Goal: Task Accomplishment & Management: Manage account settings

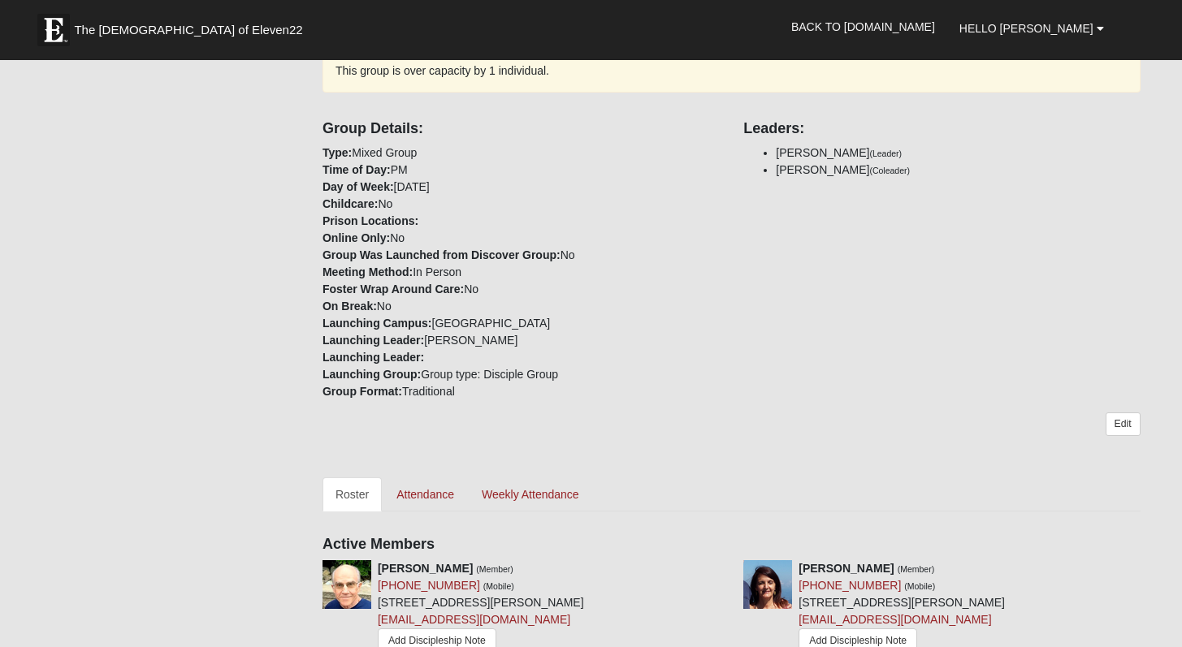
scroll to position [429, 0]
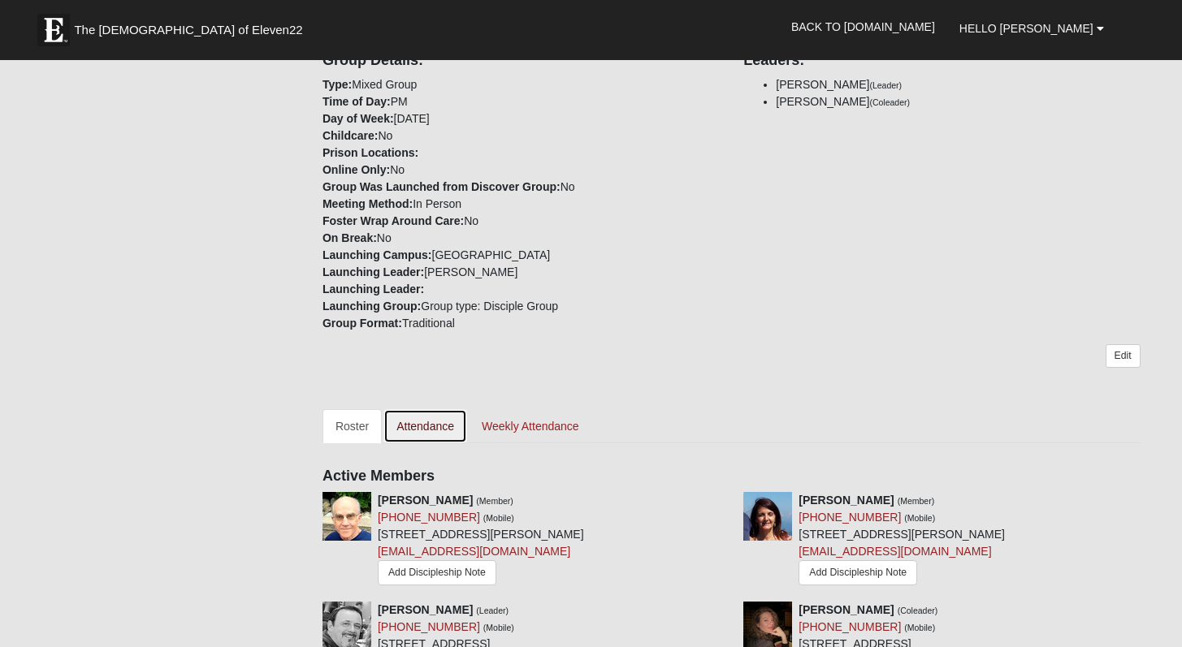
click at [435, 415] on link "Attendance" at bounding box center [425, 426] width 84 height 34
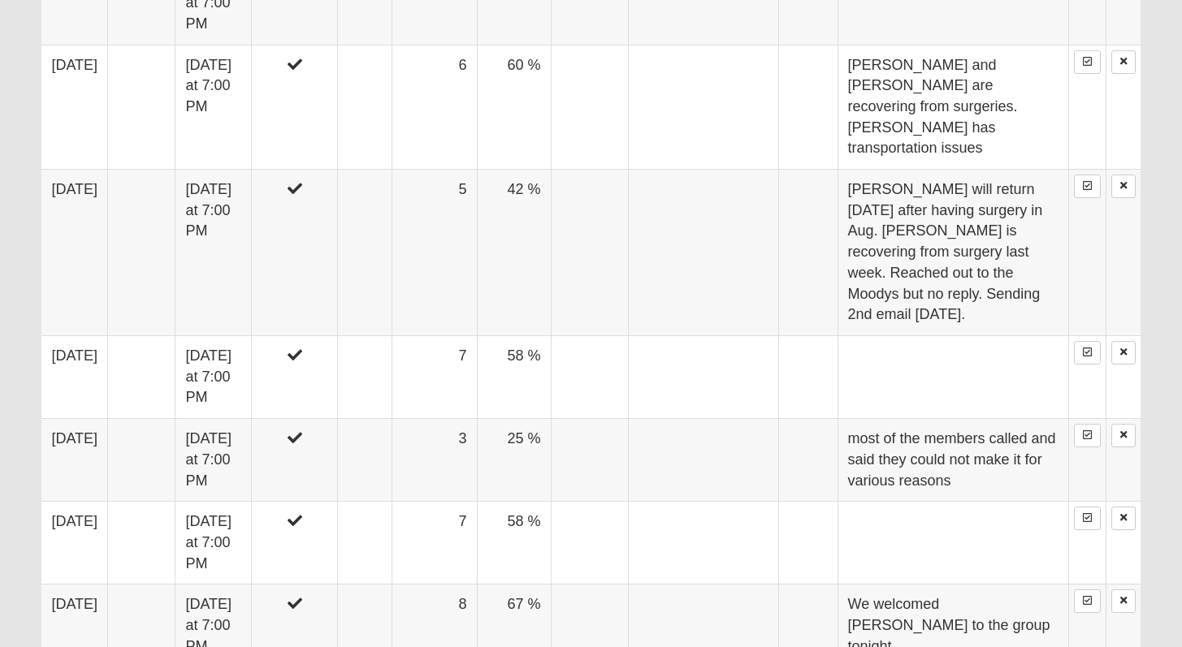
scroll to position [771, 0]
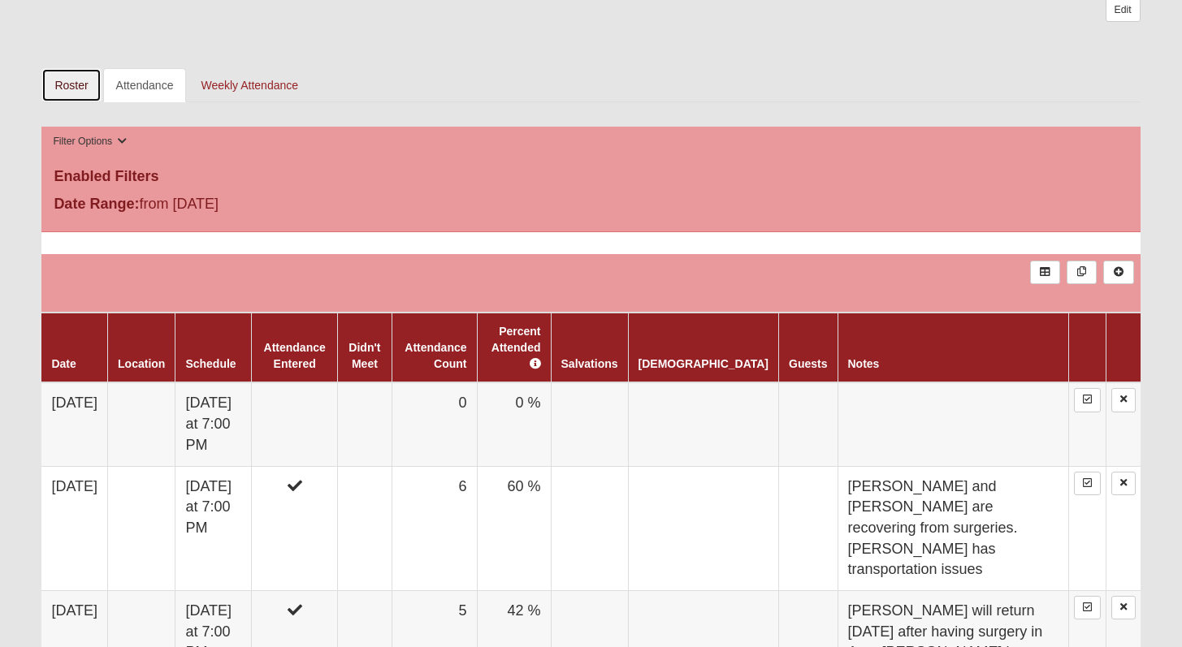
click at [73, 88] on link "Roster" at bounding box center [70, 85] width 59 height 34
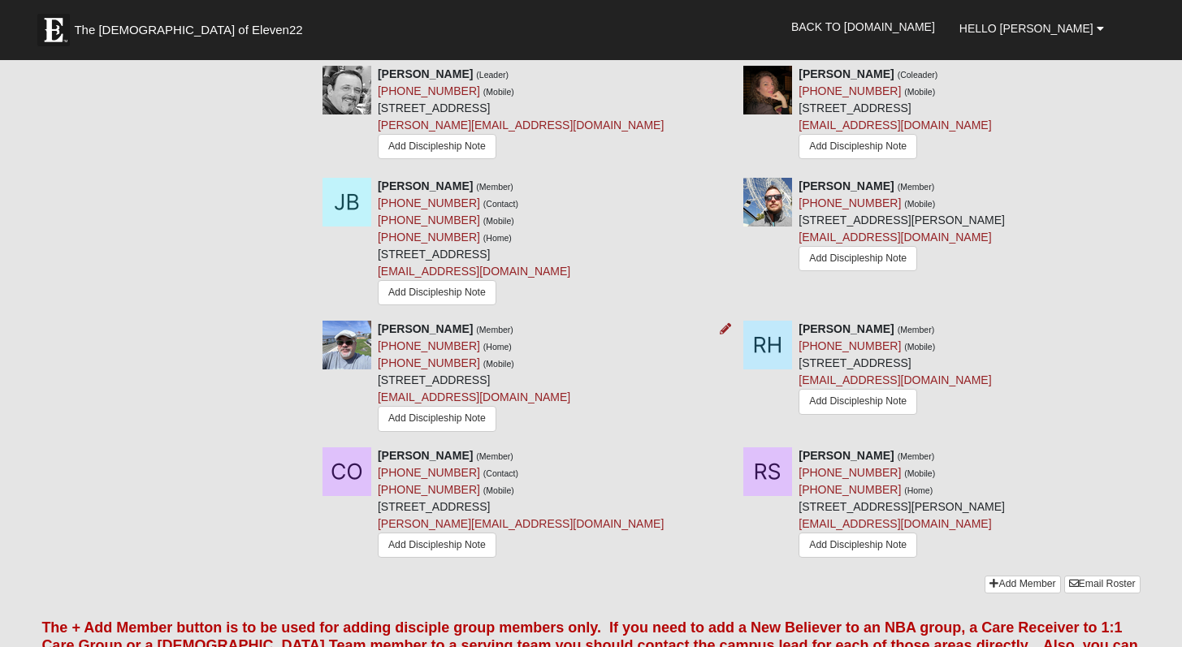
scroll to position [965, 0]
click at [1146, 327] on icon at bounding box center [1146, 328] width 11 height 11
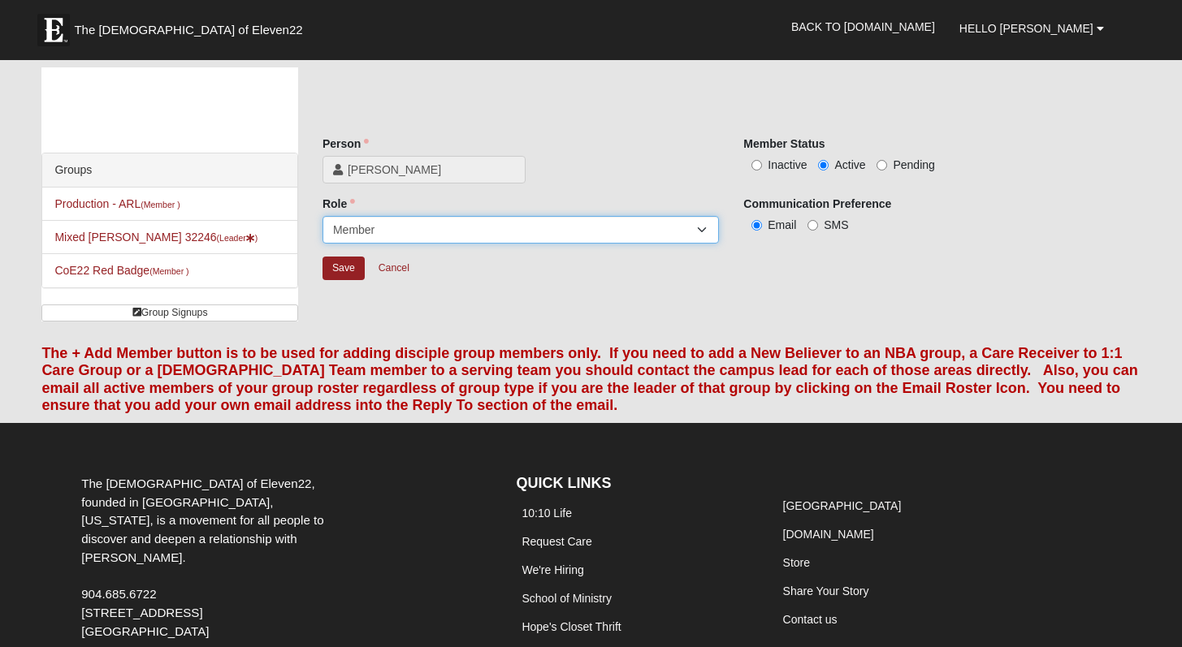
click at [701, 226] on select "Leader Coleader Coach Member Campus Lead Future Leader" at bounding box center [520, 230] width 396 height 28
click at [322, 216] on select "Leader Coleader Coach Member Campus Lead Future Leader" at bounding box center [520, 230] width 396 height 28
click at [344, 269] on input "Save" at bounding box center [343, 269] width 42 height 24
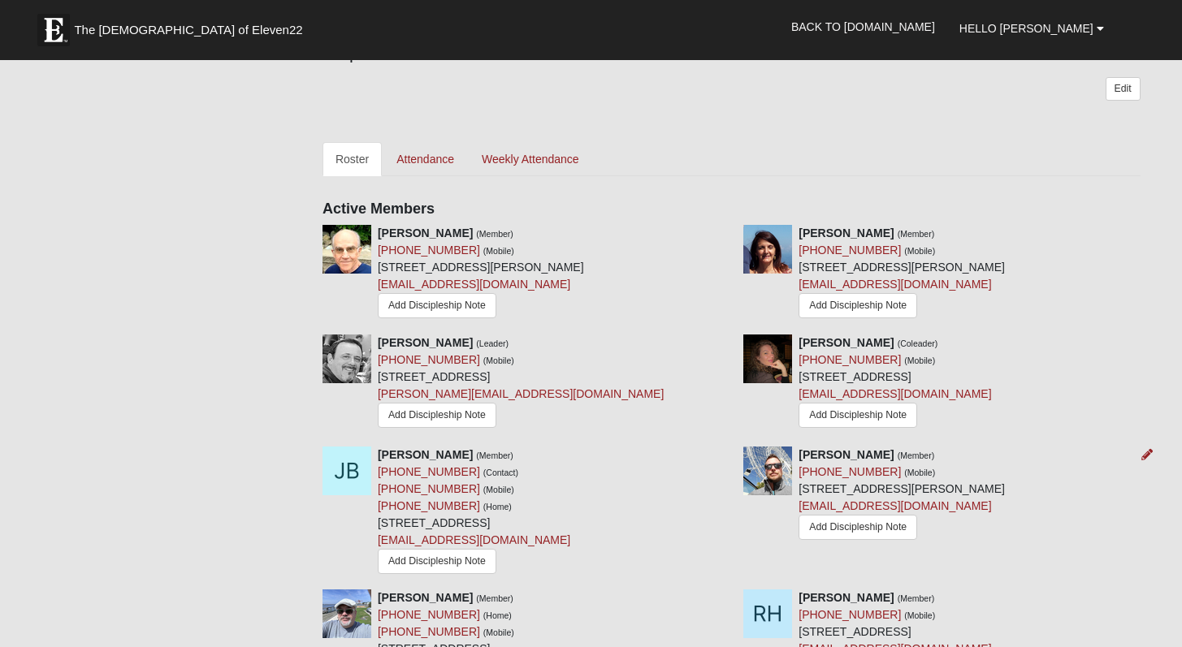
scroll to position [833, 0]
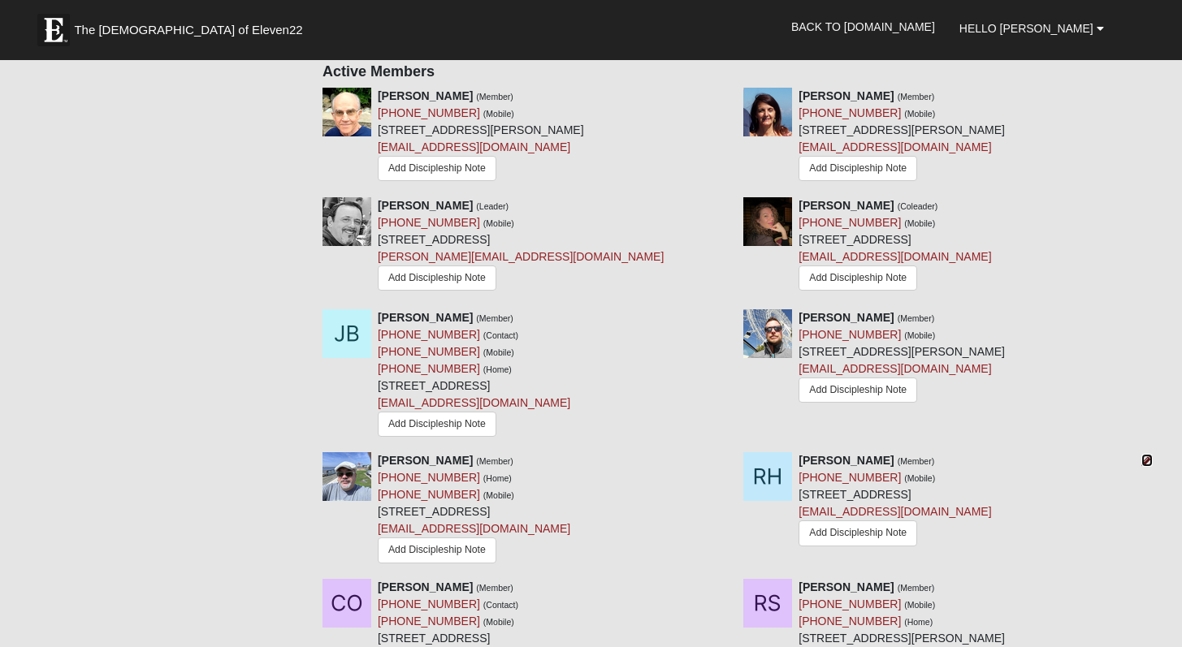
click at [1148, 461] on icon at bounding box center [1146, 460] width 11 height 11
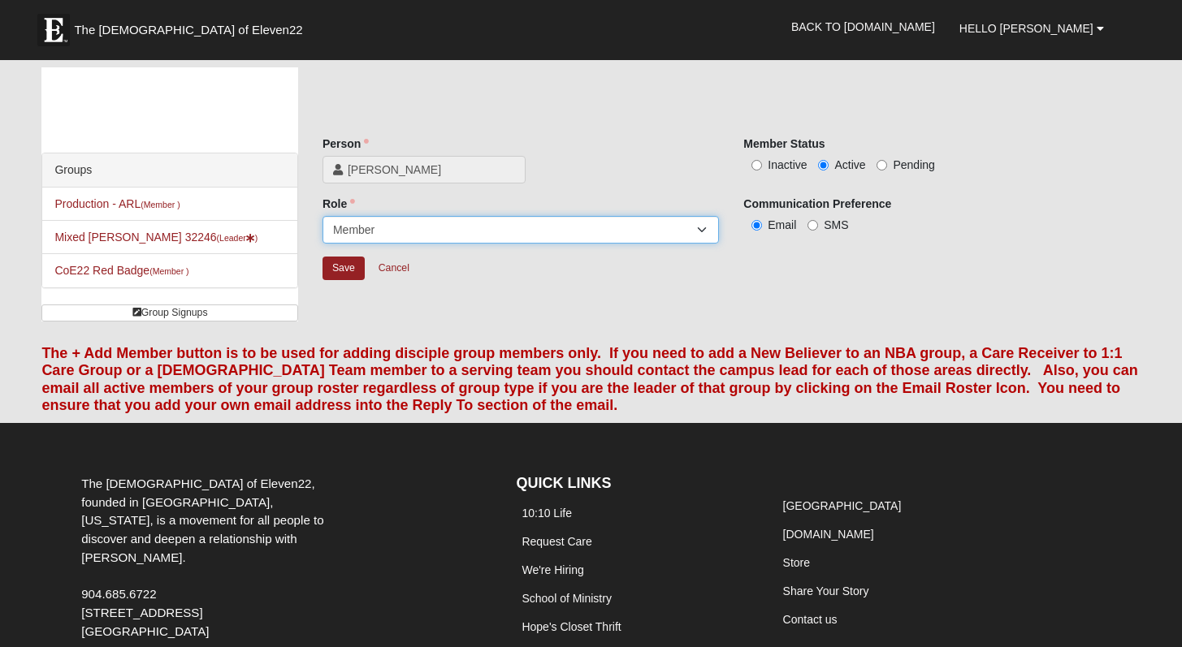
click at [707, 228] on select "Leader Coleader Coach Member Campus Lead Future Leader" at bounding box center [520, 230] width 396 height 28
click at [322, 216] on select "Leader Coleader Coach Member Campus Lead Future Leader" at bounding box center [520, 230] width 396 height 28
click at [764, 167] on label "Inactive" at bounding box center [774, 165] width 63 height 16
click at [762, 167] on input "Inactive" at bounding box center [756, 165] width 11 height 11
radio input "true"
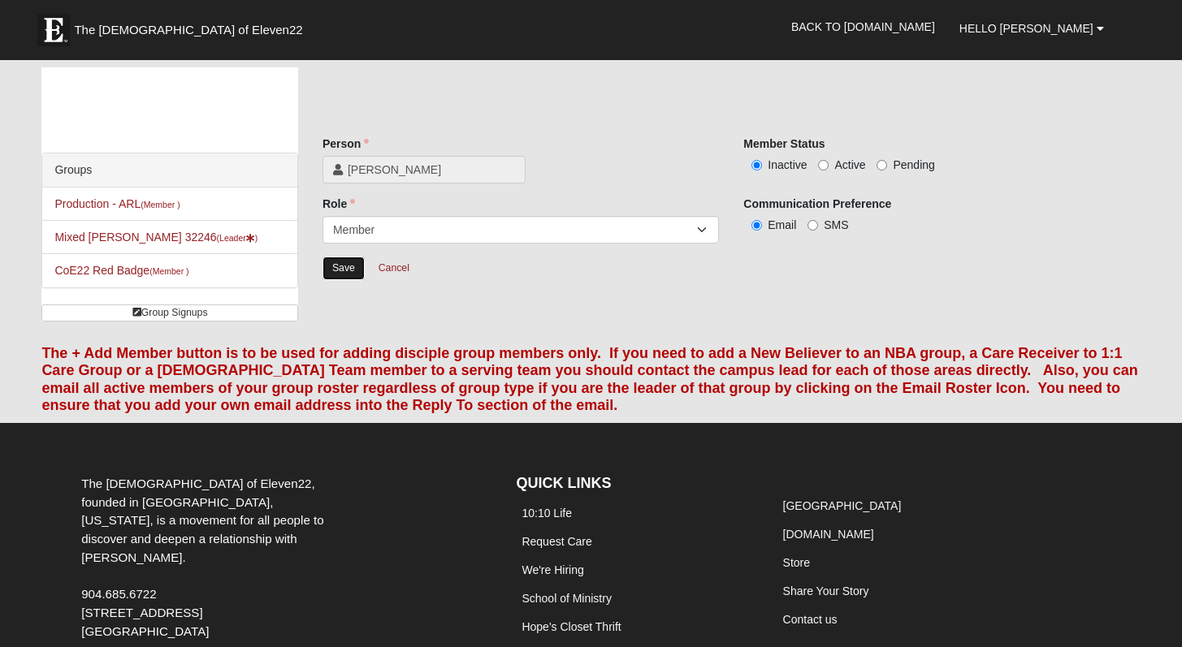
click at [353, 270] on input "Save" at bounding box center [343, 269] width 42 height 24
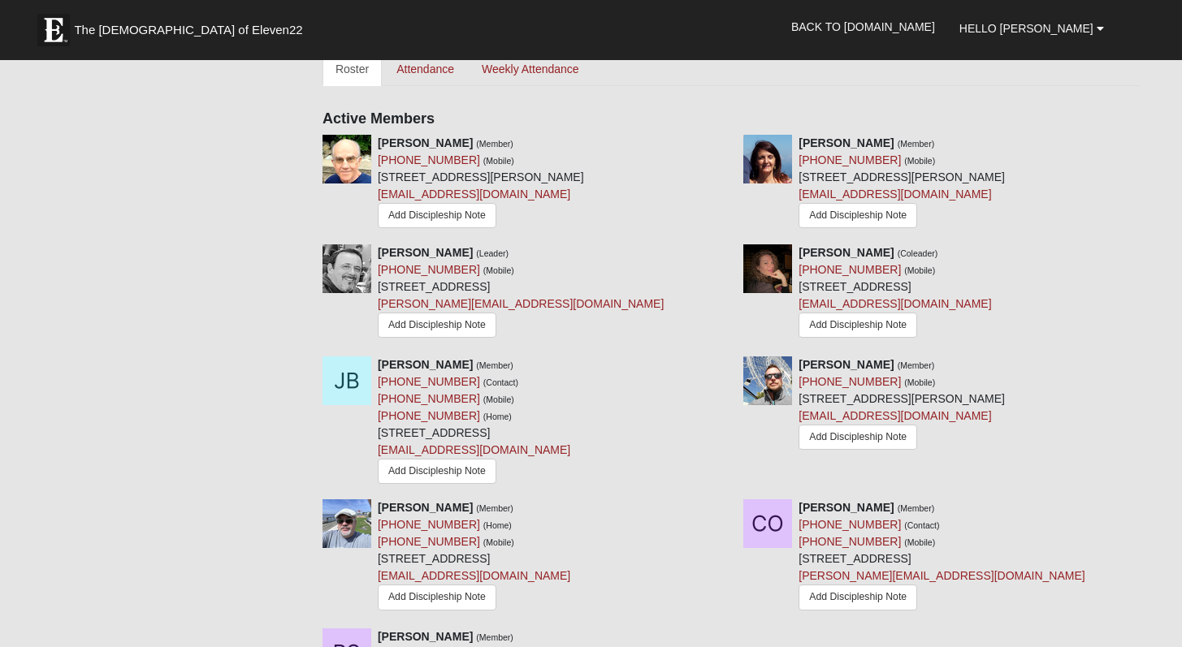
scroll to position [432, 0]
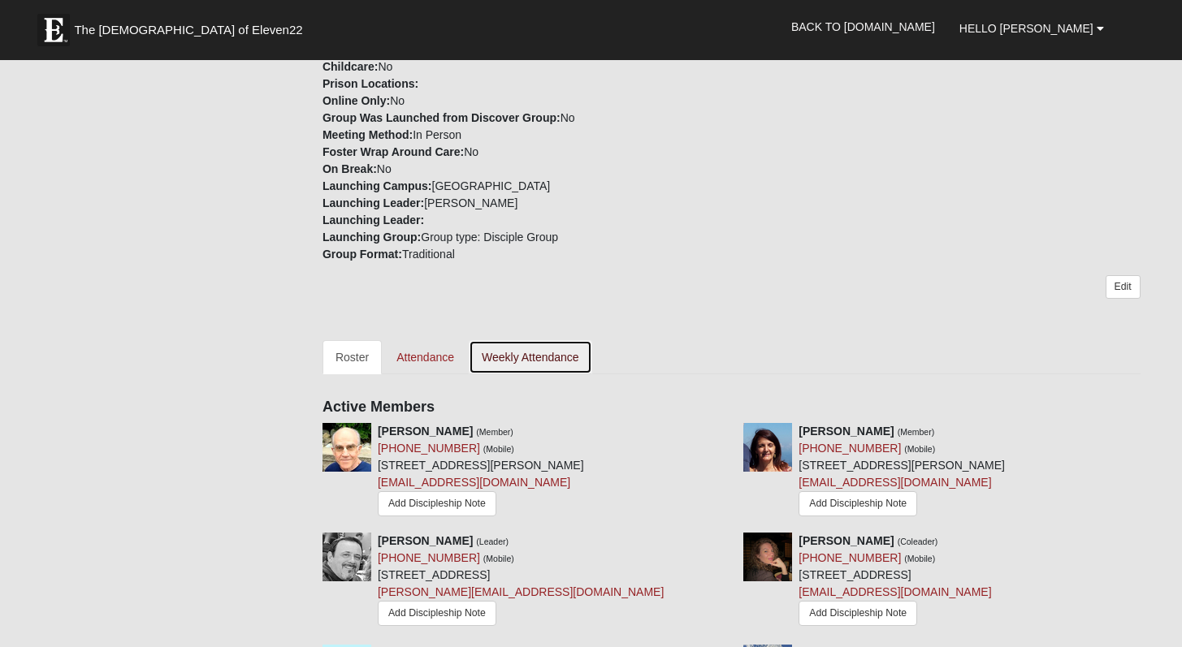
click at [539, 358] on link "Weekly Attendance" at bounding box center [530, 357] width 123 height 34
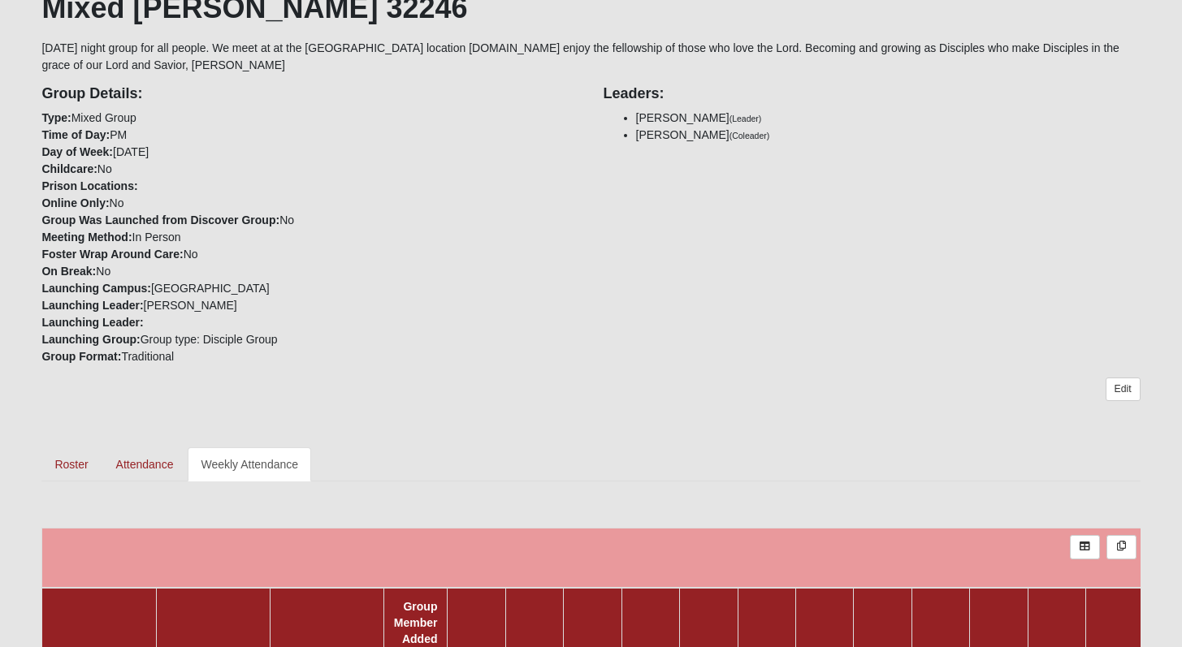
scroll to position [647, 0]
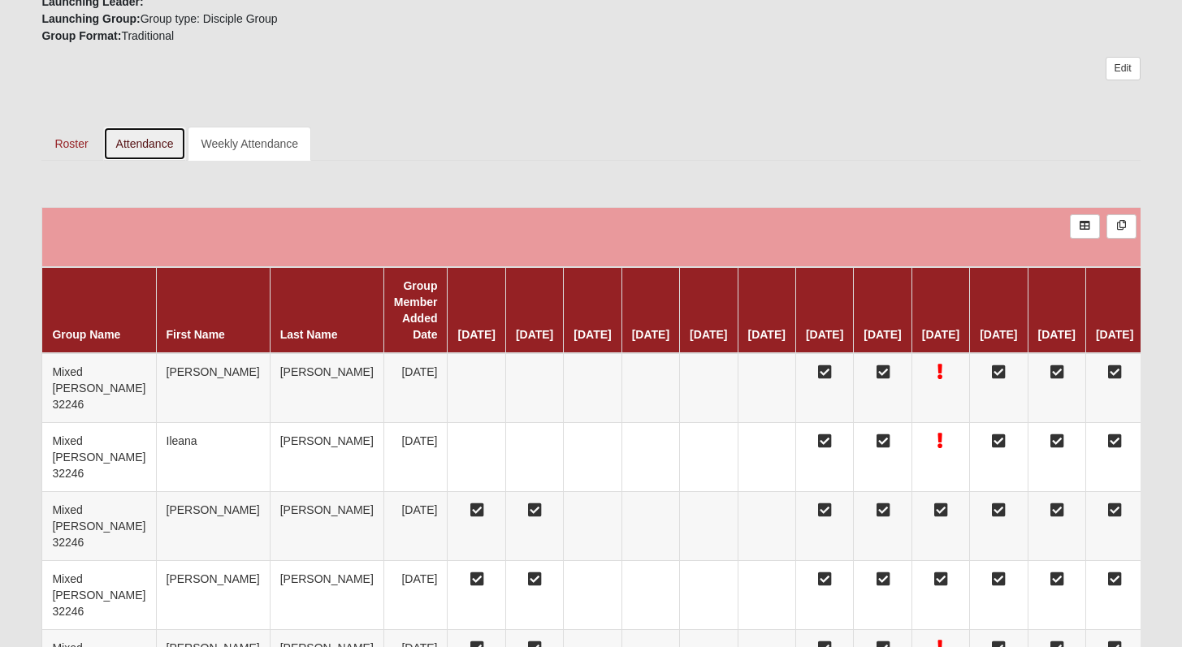
click at [136, 144] on link "Attendance" at bounding box center [145, 144] width 84 height 34
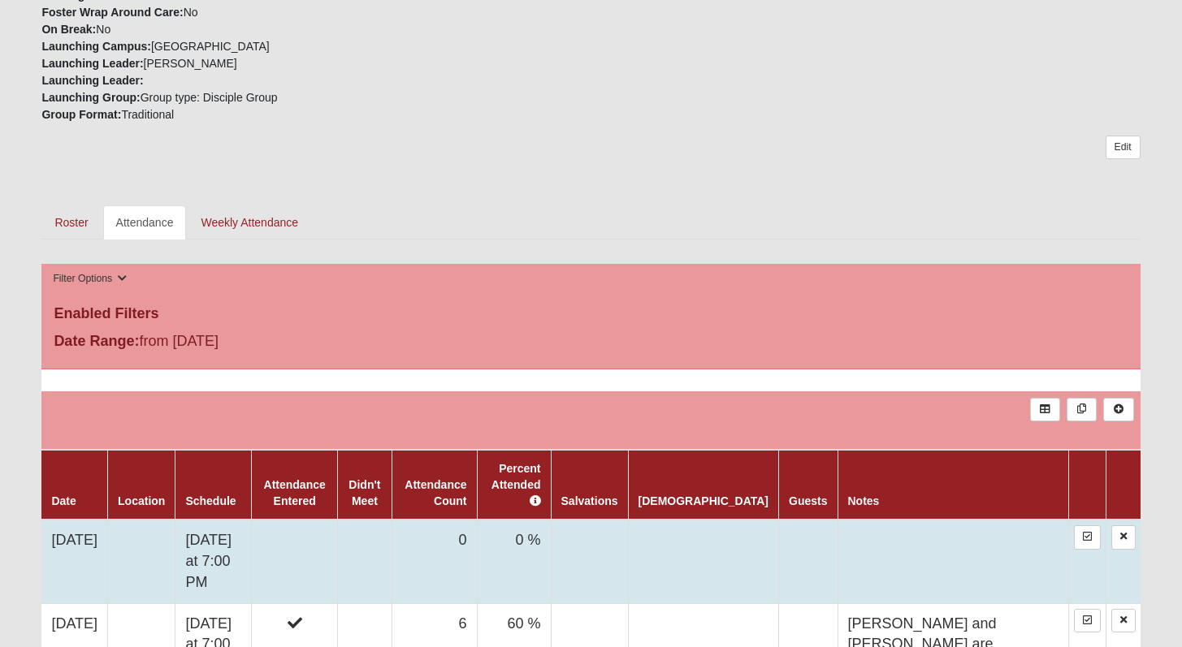
scroll to position [661, 0]
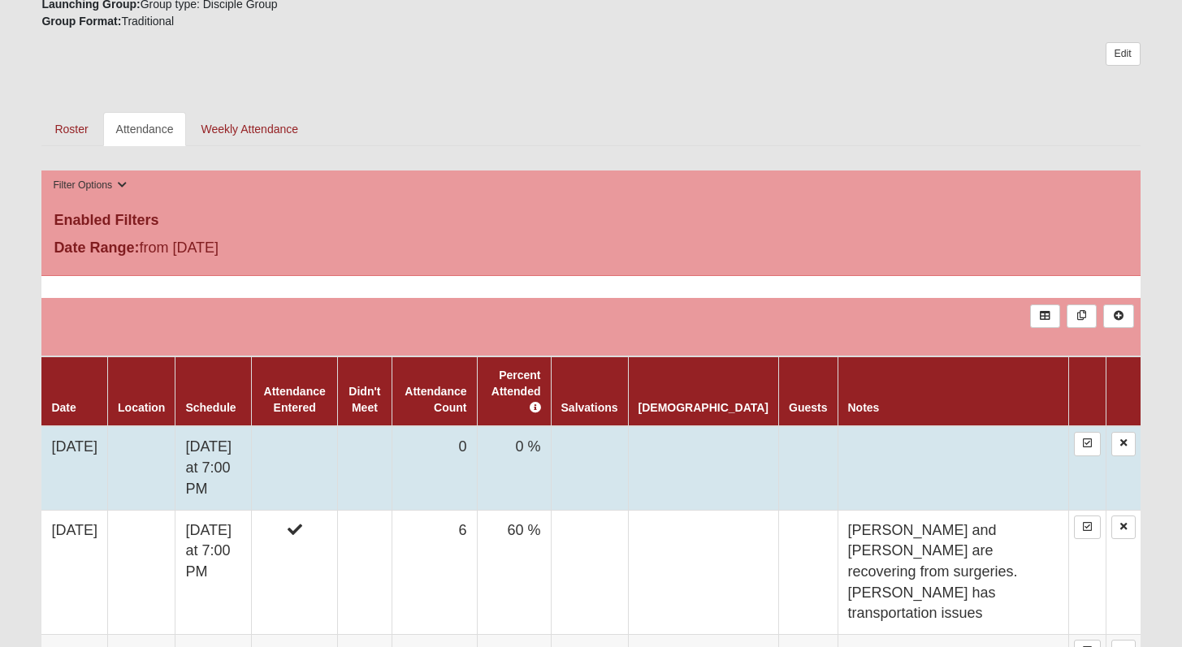
click at [314, 449] on td at bounding box center [295, 468] width 86 height 84
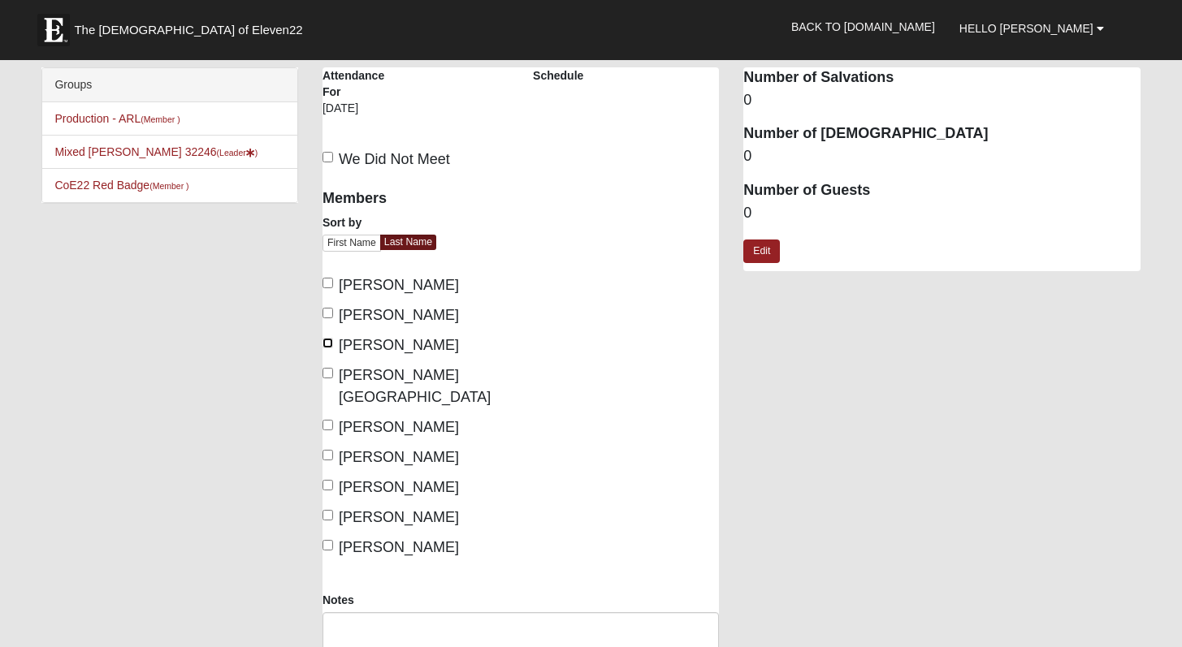
click at [328, 344] on input "[PERSON_NAME]" at bounding box center [327, 343] width 11 height 11
checkbox input "true"
click at [329, 372] on input "[PERSON_NAME][GEOGRAPHIC_DATA]" at bounding box center [327, 373] width 11 height 11
checkbox input "true"
click at [329, 420] on input "[PERSON_NAME]" at bounding box center [327, 425] width 11 height 11
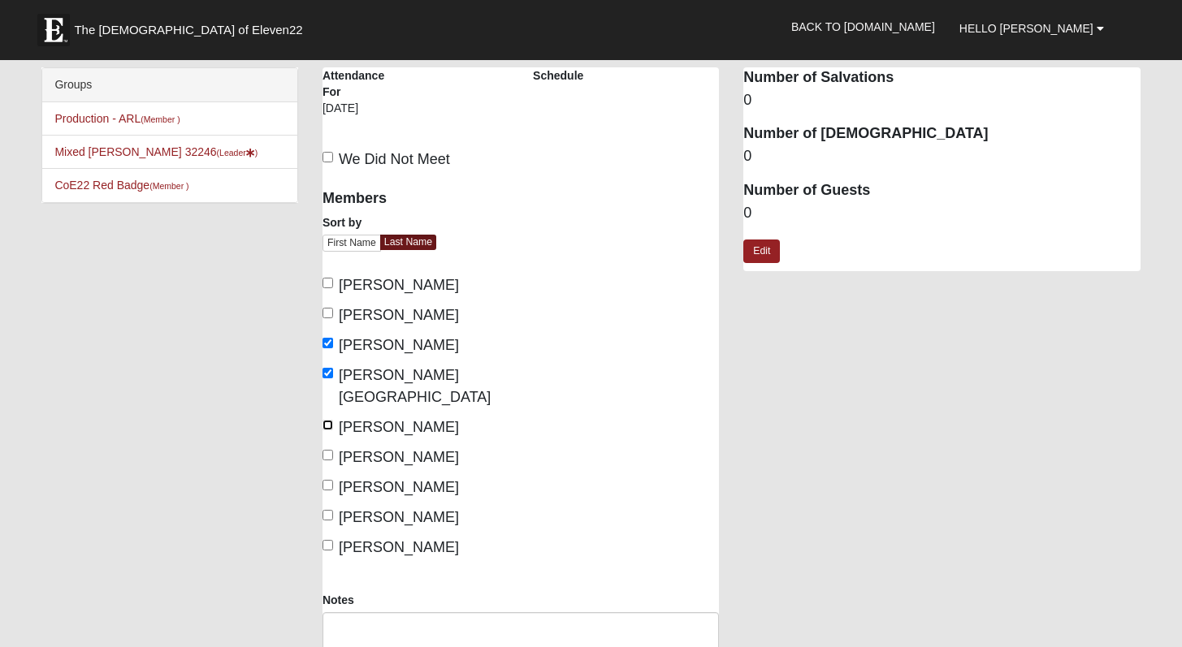
checkbox input "true"
click at [329, 450] on input "[PERSON_NAME]" at bounding box center [327, 455] width 11 height 11
checkbox input "true"
click at [329, 510] on input "[PERSON_NAME]" at bounding box center [327, 515] width 11 height 11
checkbox input "true"
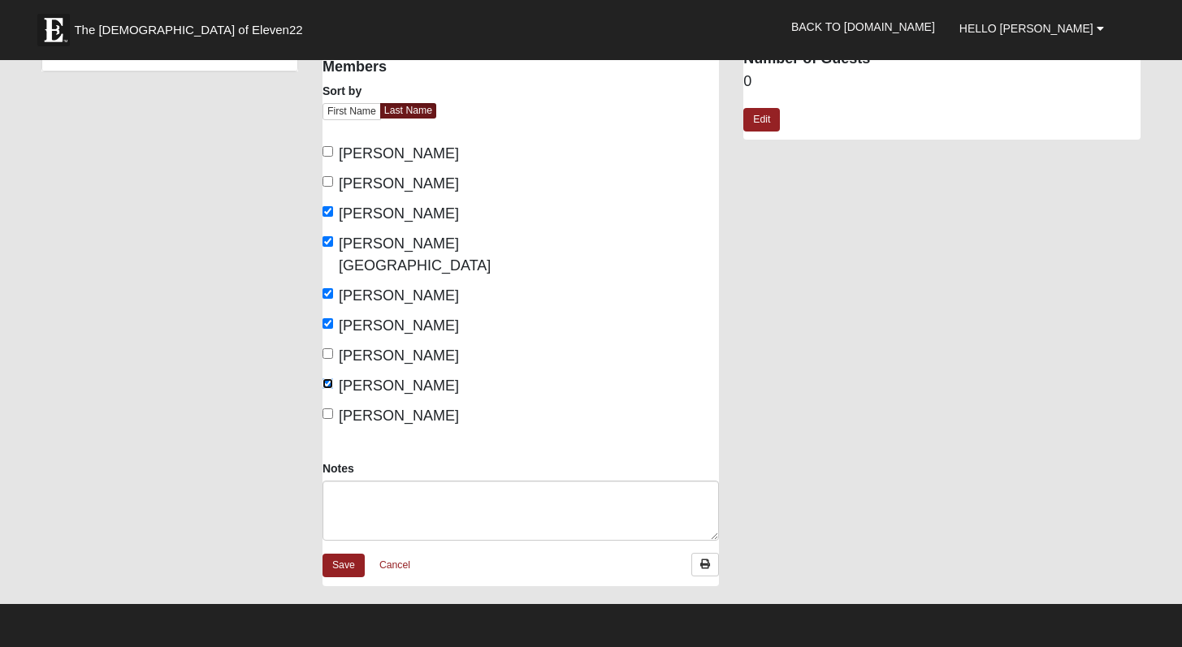
scroll to position [286, 0]
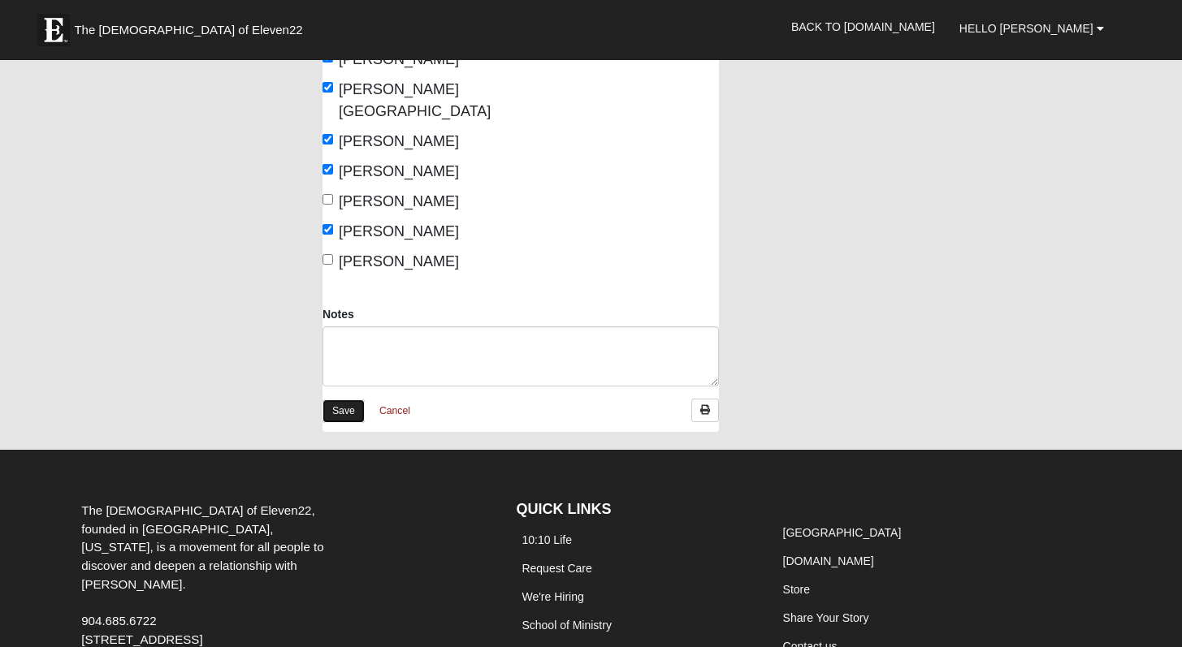
click at [338, 400] on link "Save" at bounding box center [343, 412] width 42 height 24
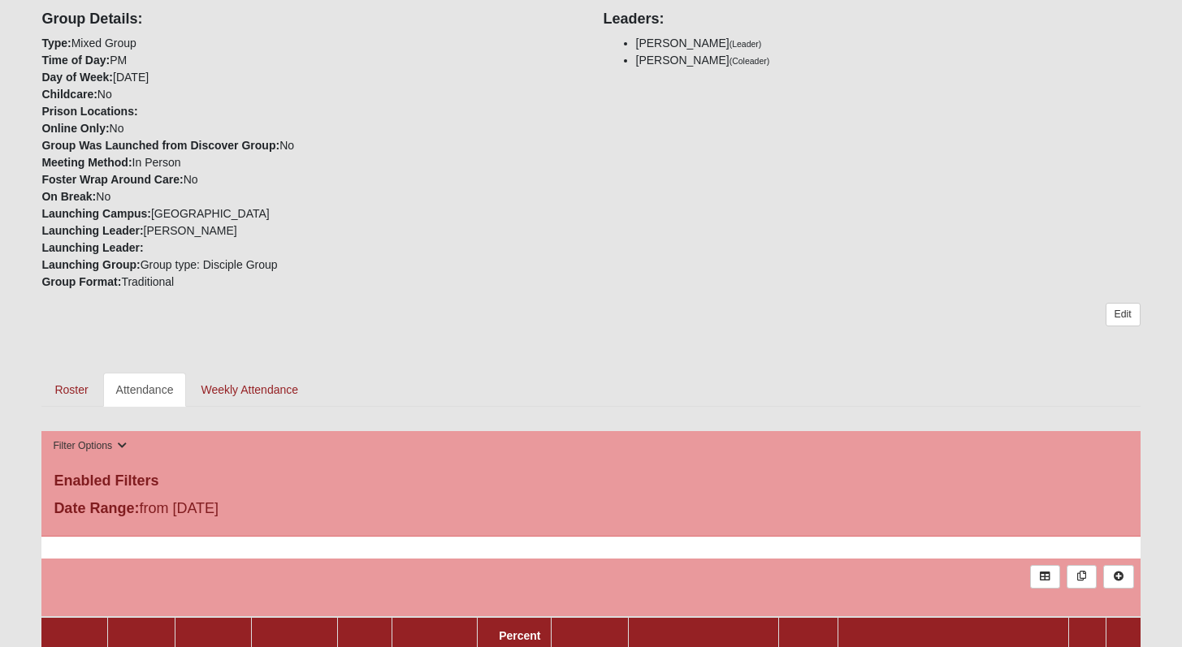
scroll to position [82, 0]
